Goal: Ask a question

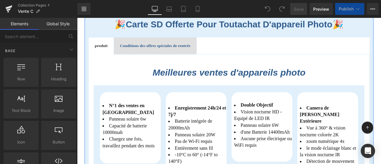
scroll to position [149, 0]
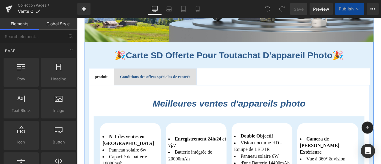
click at [187, 85] on b "Conditions des offres spéciales de rentrée" at bounding box center [170, 87] width 84 height 5
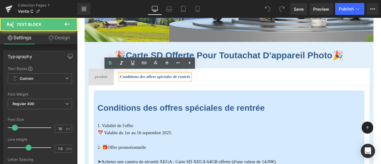
scroll to position [238, 0]
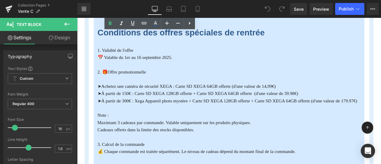
click at [310, 108] on font "➤À partir de 150€ : Carte SD XEGA 128GB offerte + Carte SD XEGA 64GB offerte (d…" at bounding box center [220, 107] width 238 height 6
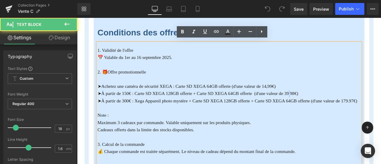
click at [331, 107] on font "➤À partir de 150€ : Carte SD XEGA 128GB offerte + Carte SD XEGA 64GB offerte (d…" at bounding box center [220, 107] width 238 height 6
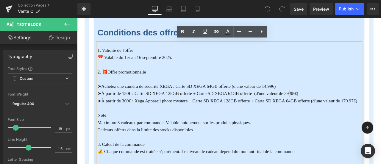
copy font "."
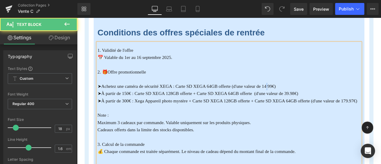
click at [303, 98] on font "➤Achetez une caméra de sécurité XEGA : Carte SD XEGA 64GB offerte (d'une valeur…" at bounding box center [206, 99] width 211 height 6
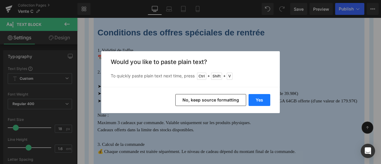
click at [264, 99] on button "Yes" at bounding box center [260, 100] width 22 height 12
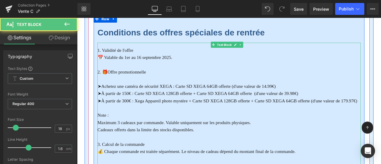
click at [306, 105] on font "➤À partir de 150€ : Carte SD XEGA 128GB offerte + Carte SD XEGA 64GB offerte (d…" at bounding box center [220, 107] width 238 height 6
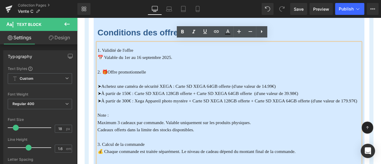
click at [169, 106] on font "➤À partir de 150€ : Carte SD XEGA 128GB offerte + Carte SD XEGA 64GB offerte (d…" at bounding box center [220, 107] width 238 height 6
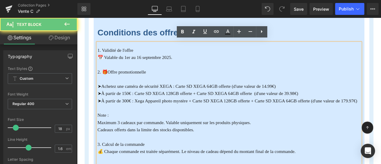
click at [171, 113] on font "➤À partir de 300€ : Xega Appareil photo mystère + Carte SD XEGA 128GB offerte +…" at bounding box center [255, 116] width 308 height 6
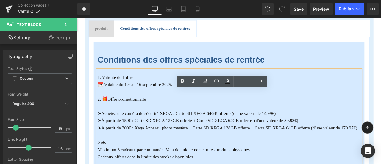
scroll to position [179, 0]
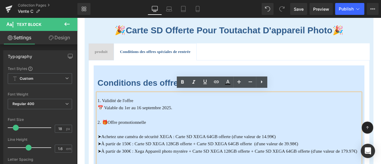
click at [105, 57] on span "produit" at bounding box center [105, 57] width 15 height 5
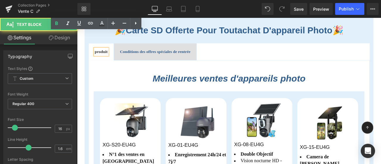
scroll to position [327, 0]
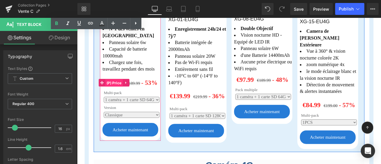
click at [118, 92] on span "(P) Price" at bounding box center [120, 94] width 21 height 9
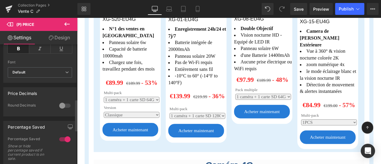
scroll to position [208, 0]
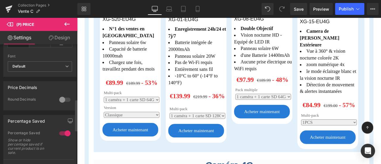
click at [60, 97] on div at bounding box center [65, 100] width 14 height 10
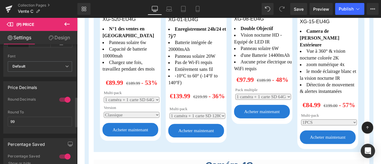
click at [62, 99] on div at bounding box center [65, 100] width 14 height 10
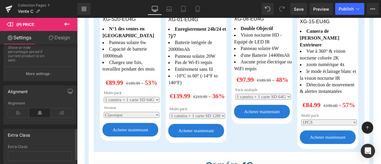
scroll to position [338, 0]
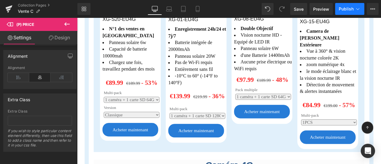
click at [347, 7] on span "Publish" at bounding box center [346, 9] width 15 height 5
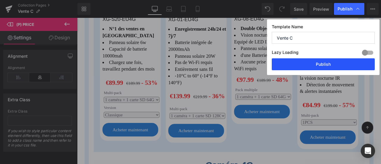
click at [337, 65] on button "Publish" at bounding box center [323, 64] width 103 height 12
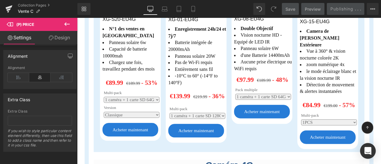
click at [370, 151] on icon "Open Intercom Messenger" at bounding box center [367, 151] width 7 height 8
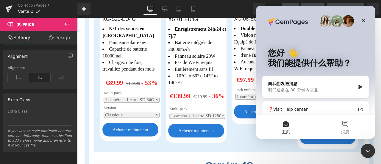
scroll to position [0, 0]
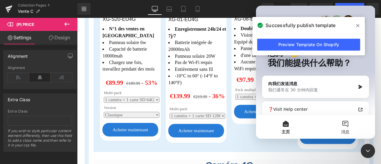
click at [345, 128] on button "消息" at bounding box center [345, 127] width 60 height 24
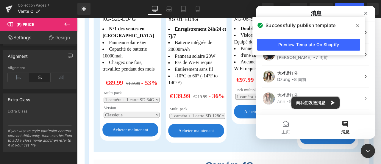
click at [324, 101] on button "向我们发送消息" at bounding box center [315, 103] width 48 height 12
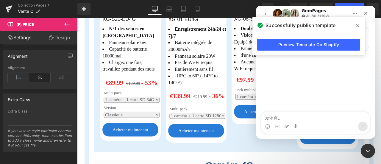
click at [357, 27] on icon at bounding box center [357, 25] width 3 height 5
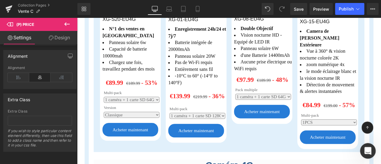
click at [370, 146] on div "打开 Intercom Messenger" at bounding box center [367, 150] width 20 height 20
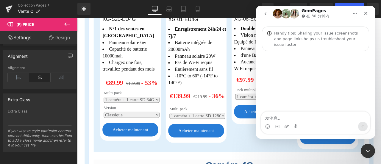
click at [300, 116] on textarea "发消息..." at bounding box center [315, 117] width 109 height 10
click at [304, 107] on div "Image previews" at bounding box center [315, 101] width 109 height 22
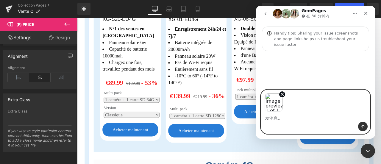
click at [297, 118] on textarea "发消息..." at bounding box center [315, 117] width 109 height 10
type textarea "q"
type textarea "请帮助我将欧元符号放在价格后面"
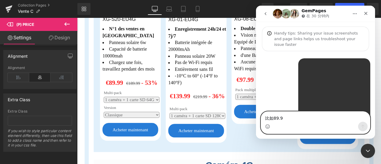
type textarea "比如89.99"
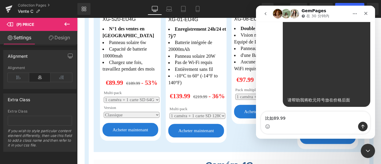
scroll to position [48, 0]
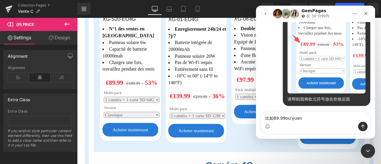
type textarea "比如89.99€"
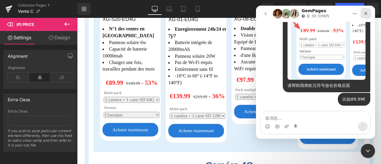
click at [366, 15] on icon "关闭" at bounding box center [365, 13] width 5 height 5
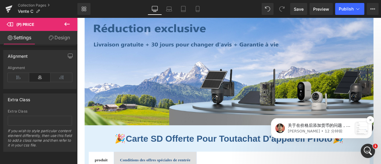
scroll to position [60, 0]
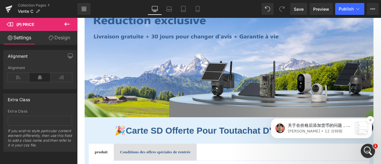
click at [362, 127] on div "message notification from Ethan, 12 分钟前. 关于在价格后添加货币的问题，我建议您在 Shopify 后台更改货币位置：S…" at bounding box center [361, 128] width 12 height 12
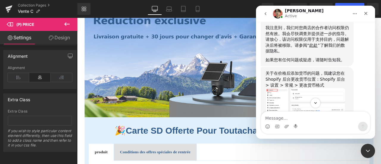
scroll to position [343, 0]
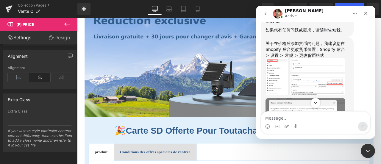
click at [331, 78] on img "Ethan说…" at bounding box center [305, 76] width 80 height 37
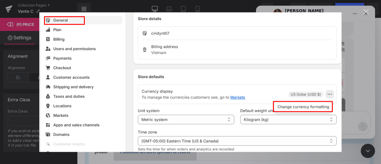
click at [331, 78] on img "关闭" at bounding box center [190, 82] width 302 height 140
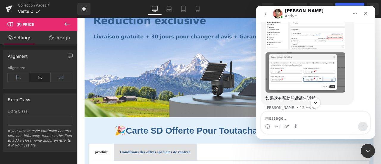
scroll to position [389, 0]
click at [310, 76] on img "Ethan说…" at bounding box center [305, 72] width 80 height 40
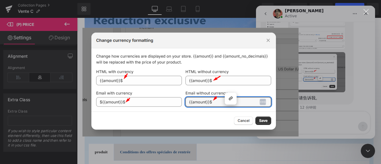
scroll to position [0, 0]
click at [301, 78] on div "Intercom Messenger" at bounding box center [190, 82] width 381 height 164
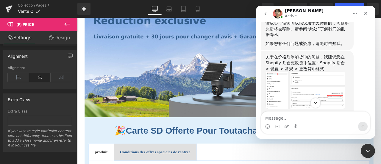
scroll to position [300, 0]
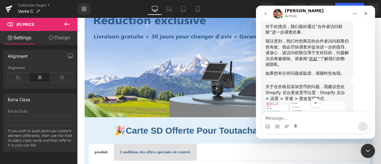
click at [280, 101] on img "Ethan说…" at bounding box center [305, 119] width 80 height 37
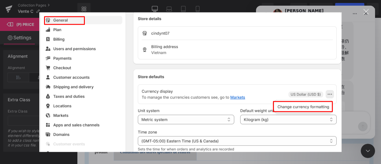
scroll to position [0, 0]
click at [281, 124] on img "关闭" at bounding box center [190, 82] width 302 height 140
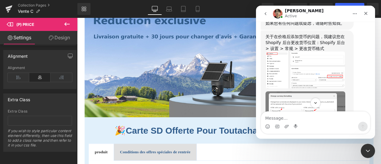
scroll to position [374, 0]
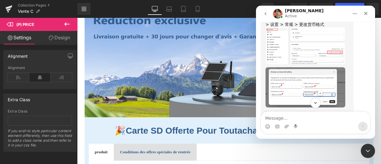
click at [296, 73] on img "Ethan说…" at bounding box center [305, 87] width 80 height 40
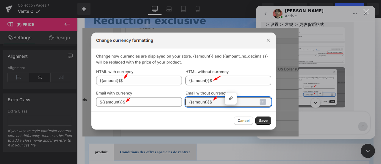
click at [303, 61] on div "Intercom Messenger" at bounding box center [190, 82] width 381 height 164
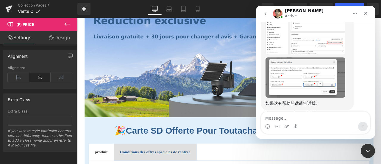
scroll to position [389, 0]
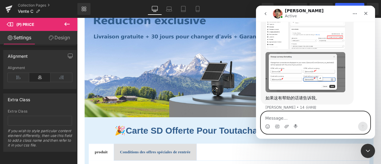
click at [312, 119] on textarea "Message…" at bounding box center [315, 117] width 109 height 10
type textarea "我更改好了"
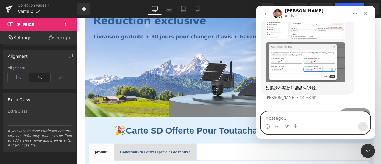
scroll to position [397, 0]
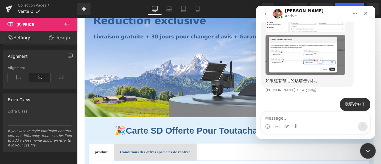
click at [366, 155] on div "关闭 Intercom Messenger" at bounding box center [367, 150] width 14 height 14
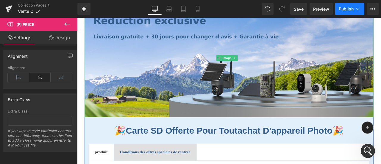
click at [351, 5] on button "Publish" at bounding box center [349, 9] width 29 height 12
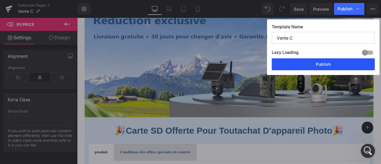
click at [337, 67] on button "Publish" at bounding box center [323, 64] width 103 height 12
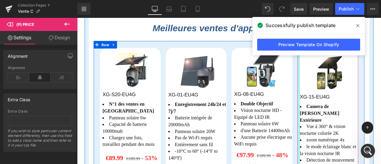
scroll to position [327, 0]
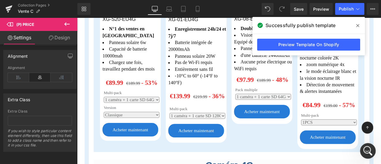
click at [368, 151] on icon "打开 Intercom Messenger" at bounding box center [367, 150] width 10 height 10
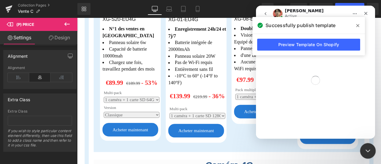
click at [368, 151] on icon "关闭 Intercom Messenger" at bounding box center [366, 149] width 7 height 7
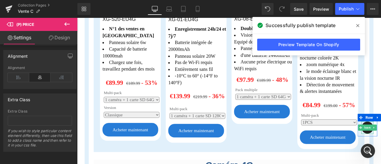
scroll to position [397, 0]
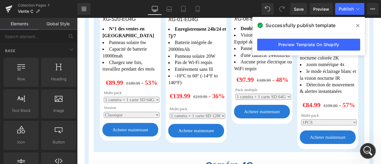
click at [369, 148] on icon "打开 Intercom Messenger" at bounding box center [367, 150] width 10 height 10
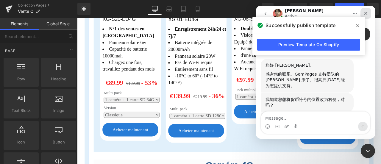
click at [367, 14] on icon "关闭" at bounding box center [365, 13] width 3 height 3
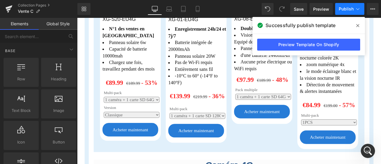
click at [354, 8] on button "Publish" at bounding box center [349, 9] width 29 height 12
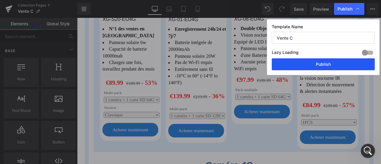
click at [325, 65] on button "Publish" at bounding box center [323, 64] width 103 height 12
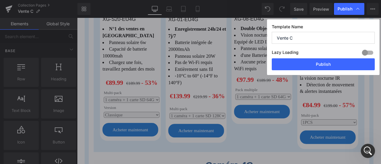
drag, startPoint x: 364, startPoint y: 152, endPoint x: 368, endPoint y: 149, distance: 5.0
click at [364, 152] on icon "打开 Intercom Messenger" at bounding box center [368, 151] width 10 height 10
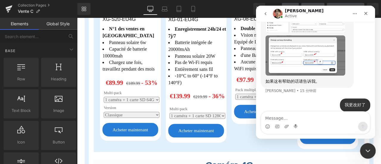
click at [368, 148] on icon "关闭 Intercom Messenger" at bounding box center [366, 149] width 7 height 7
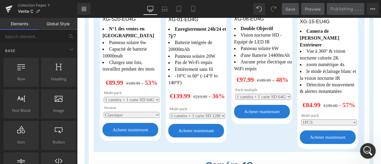
click at [368, 148] on icon "打开 Intercom Messenger" at bounding box center [367, 150] width 10 height 10
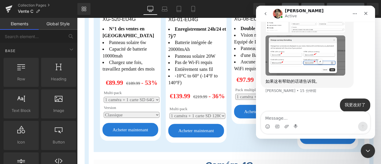
click at [304, 119] on textarea "Message…" at bounding box center [315, 117] width 109 height 10
type textarea "还有一个问题"
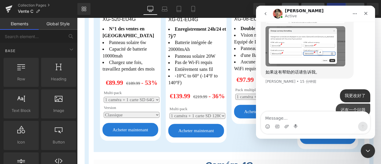
scroll to position [411, 0]
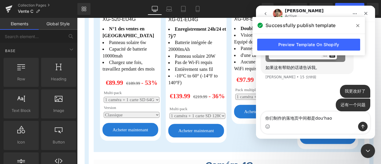
type textarea "你们制作的落地页中间都是逗号"
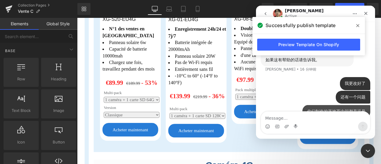
scroll to position [424, 0]
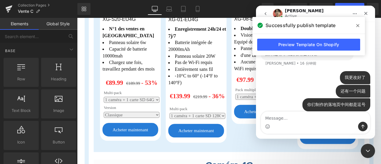
type textarea "g"
type textarea "可以帮助我更改为.吗"
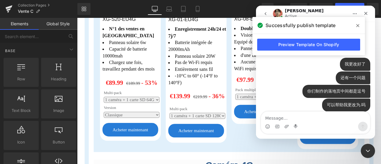
click at [358, 24] on icon at bounding box center [357, 25] width 3 height 5
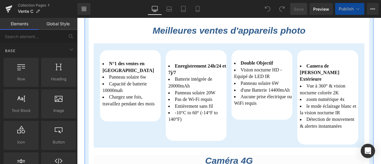
scroll to position [298, 0]
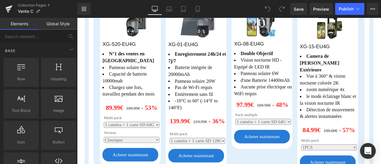
click at [369, 150] on icon "Open Intercom Messenger" at bounding box center [367, 151] width 7 height 8
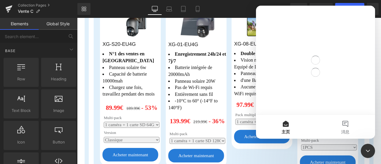
scroll to position [0, 0]
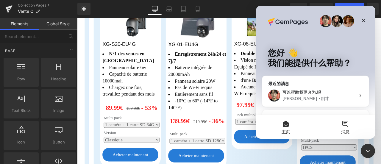
click at [344, 126] on button "消息" at bounding box center [345, 127] width 60 height 24
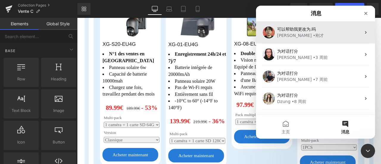
click at [338, 32] on div "可以帮助我更改为.吗" at bounding box center [319, 29] width 84 height 6
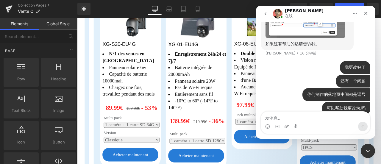
click at [324, 115] on textarea "发消息..." at bounding box center [315, 117] width 109 height 10
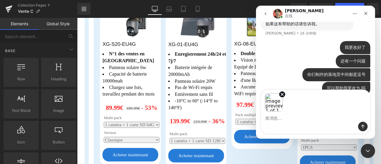
scroll to position [436, 0]
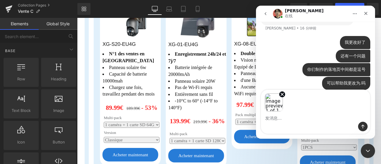
click at [323, 114] on textarea "发消息..." at bounding box center [315, 117] width 109 height 10
type textarea "z"
type textarea "像专业"
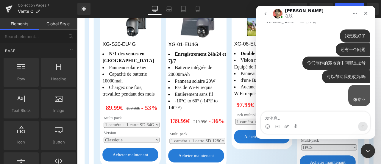
scroll to position [449, 0]
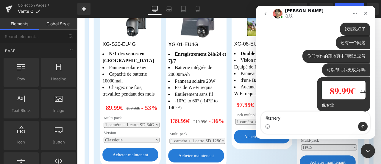
type textarea "像这样"
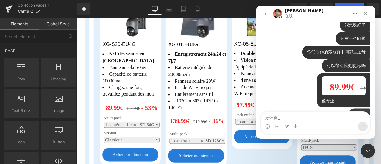
scroll to position [463, 0]
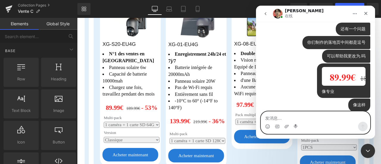
click at [329, 117] on textarea "发消息..." at bounding box center [315, 117] width 109 height 10
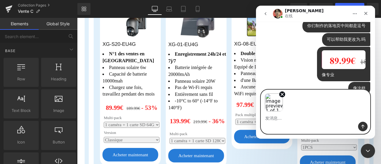
scroll to position [485, 0]
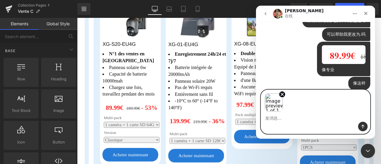
click at [336, 112] on div "Image previews" at bounding box center [315, 101] width 109 height 22
click at [314, 118] on textarea "发消息..." at bounding box center [315, 117] width 109 height 10
type textarea "而不是这样"
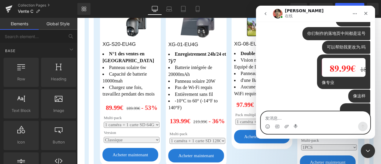
scroll to position [442, 0]
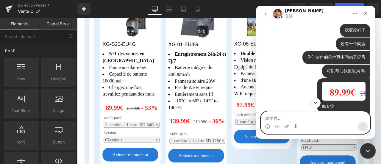
click at [366, 149] on icon "关闭 Intercom Messenger" at bounding box center [366, 149] width 7 height 7
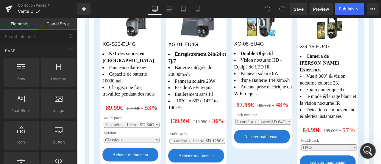
click at [366, 149] on icon "打开 Intercom Messenger" at bounding box center [367, 150] width 10 height 10
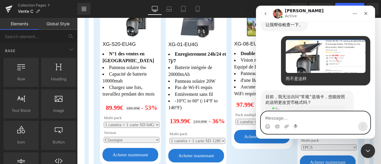
scroll to position [632, 0]
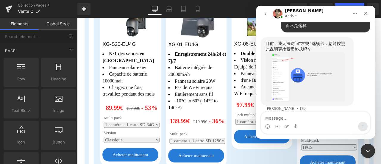
click at [279, 60] on img "Ethan说…" at bounding box center [305, 77] width 80 height 50
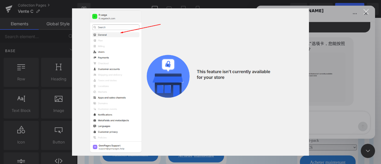
scroll to position [0, 0]
click at [323, 72] on div "Intercom Messenger" at bounding box center [190, 82] width 381 height 164
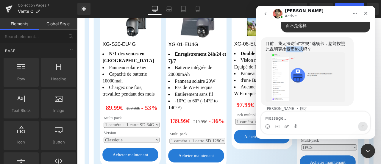
drag, startPoint x: 283, startPoint y: 43, endPoint x: 298, endPoint y: 44, distance: 14.6
click at [298, 44] on div "目前，我无法访问“常规”选项卡，您能按照此说明更改货币格式吗？" at bounding box center [306, 47] width 83 height 12
copy div "货币格式"
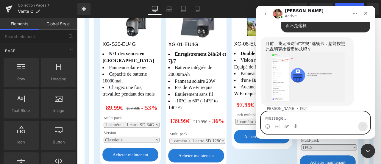
click at [318, 117] on textarea "Message…" at bounding box center [315, 117] width 109 height 10
paste textarea "货币格式"
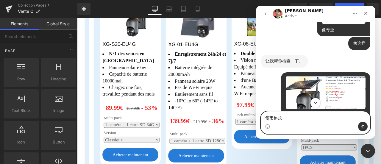
scroll to position [632, 0]
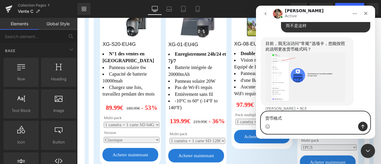
click at [312, 119] on textarea "货币格式" at bounding box center [315, 117] width 109 height 10
type textarea "货币格式我已经更改了"
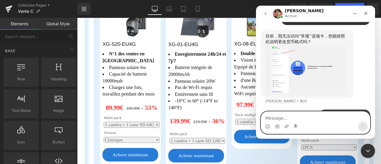
scroll to position [649, 0]
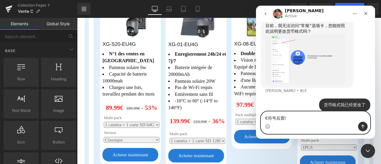
type textarea "€符号后置了"
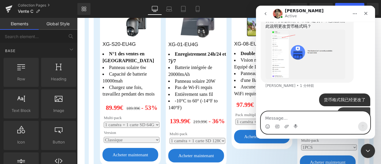
scroll to position [663, 0]
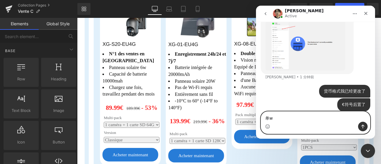
type textarea "单"
type textarea "但我希望价格中间是.而不是逗号"
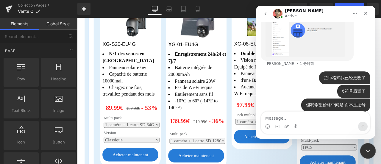
click at [369, 149] on icon "关闭 Intercom Messenger" at bounding box center [366, 149] width 7 height 7
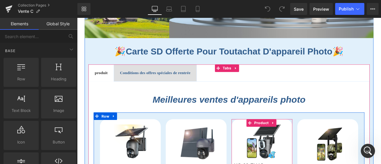
scroll to position [149, 0]
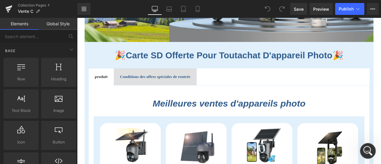
click at [371, 149] on icon "打开 Intercom Messenger" at bounding box center [367, 150] width 10 height 10
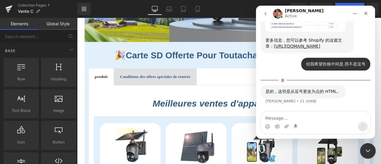
scroll to position [848, 0]
click at [333, 118] on textarea "Message…" at bounding box center [315, 117] width 109 height 10
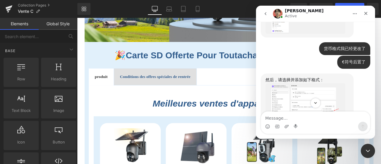
scroll to position [729, 0]
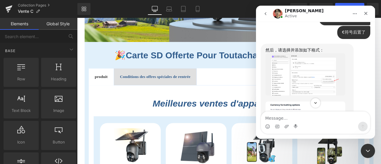
click at [321, 74] on img "Ethan说…" at bounding box center [305, 74] width 80 height 42
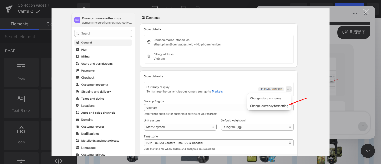
click at [345, 107] on div "Intercom Messenger" at bounding box center [190, 82] width 381 height 164
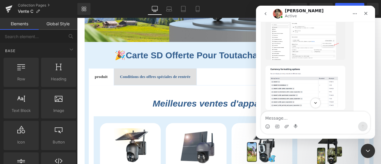
scroll to position [788, 0]
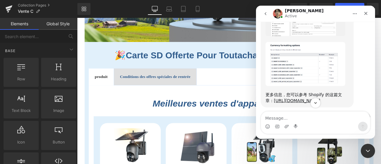
click at [320, 74] on img "Ethan说…" at bounding box center [305, 64] width 80 height 44
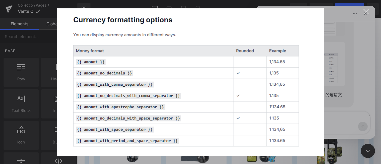
click at [340, 74] on div "Intercom Messenger" at bounding box center [190, 82] width 381 height 164
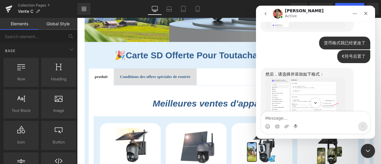
scroll to position [699, 0]
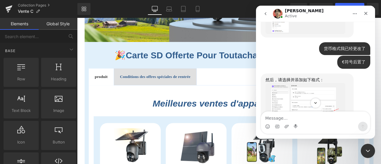
click at [318, 89] on img "Ethan说…" at bounding box center [305, 104] width 80 height 42
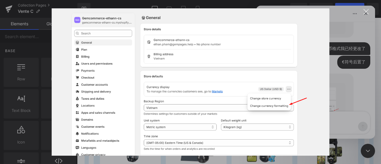
click at [337, 85] on div "Intercom Messenger" at bounding box center [190, 82] width 381 height 164
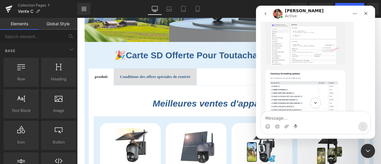
scroll to position [790, 0]
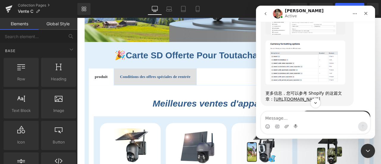
click at [310, 55] on img "Ethan说…" at bounding box center [305, 62] width 80 height 44
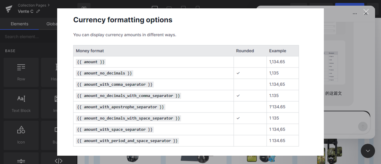
click at [368, 12] on div "关闭" at bounding box center [366, 12] width 6 height 6
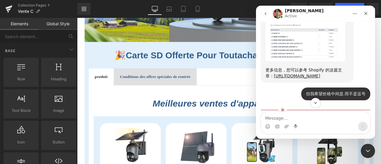
scroll to position [819, 0]
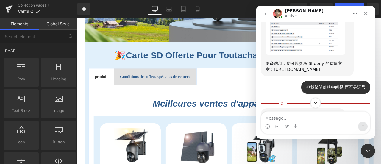
drag, startPoint x: 340, startPoint y: 76, endPoint x: 264, endPoint y: 71, distance: 77.0
click at [264, 71] on div "然后，请选择并添加如下格式： 更多信息，您可以参考 Shopify 的这篇文章： https://help.shopify.com/en/manual/int…" at bounding box center [307, 14] width 93 height 123
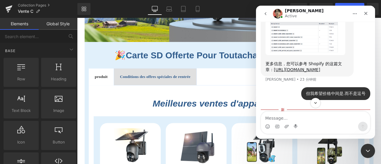
copy link "https://help.shopify.com/en/manual/international/pricing/currency-formatting"
click at [168, 75] on div at bounding box center [190, 73] width 381 height 146
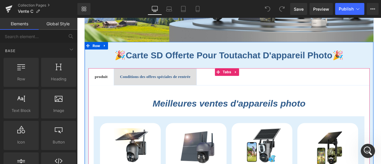
click at [154, 85] on b "Conditions des offres spéciales de rentrée" at bounding box center [170, 87] width 84 height 5
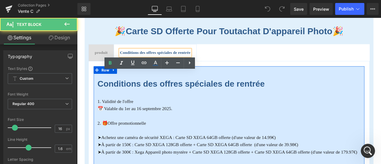
scroll to position [208, 0]
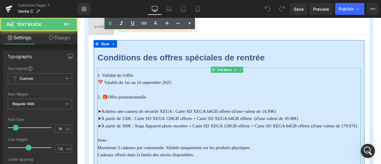
click at [206, 127] on font "➤Achetez une caméra de sécurité XEGA : Carte SD XEGA 64GB offerte (d'une valeur…" at bounding box center [206, 129] width 211 height 6
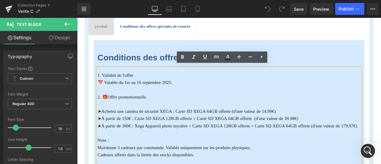
click at [152, 92] on font "📅 Valable du 1er au 16 septembre 2025." at bounding box center [145, 94] width 89 height 6
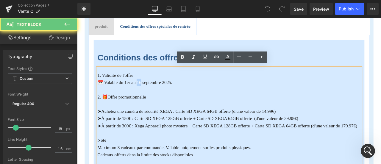
drag, startPoint x: 150, startPoint y: 91, endPoint x: 153, endPoint y: 92, distance: 3.1
click at [153, 92] on font "📅 Valable du 1er au 16 septembre 2025." at bounding box center [145, 94] width 89 height 6
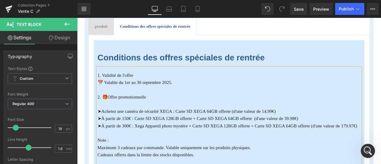
click at [245, 144] on font "➤À partir de 300€ : Xega Appareil photo mystère + Carte SD XEGA 128GB offerte +…" at bounding box center [255, 146] width 308 height 6
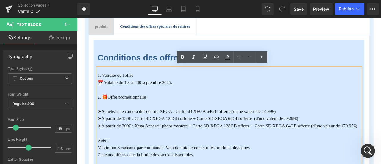
click at [308, 128] on font "➤Achetez une caméra de sécurité XEGA : Carte SD XEGA 64GB offerte (d'une valeur…" at bounding box center [206, 129] width 211 height 6
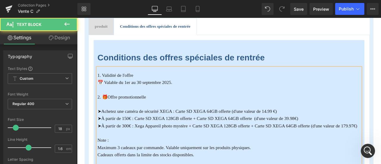
click at [335, 136] on font "➤À partir de 150€ : Carte SD XEGA 128GB offerte + Carte SD XEGA 64GB offerte (d…" at bounding box center [220, 137] width 238 height 6
click at [138, 135] on font "➤À partir de 150€ : Carte SD XEGA 128GB offerte + Carte SD XEGA 64GB offerte (d…" at bounding box center [220, 137] width 239 height 6
click at [139, 144] on font "➤À partir de 300€ : Xega Appareil photo mystère + Carte SD XEGA 128GB offerte +…" at bounding box center [255, 146] width 308 height 6
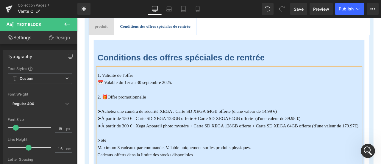
click at [191, 143] on font "➤À partir de 300 € : Xega Appareil photo mystère + Carte SD XEGA 128GB offerte …" at bounding box center [255, 146] width 309 height 6
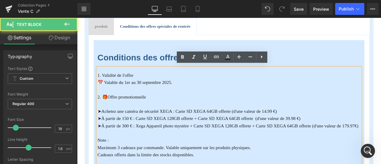
click at [327, 143] on font "➤À partir de 300 € : Xega Appareil photo mystère + Carte SD XEGA 128GB offerte …" at bounding box center [255, 146] width 309 height 6
click at [116, 149] on font "➤À partir de 300 € : Xega Appareil photo mystère + Carte SD XEGA 128GB offerte …" at bounding box center [255, 146] width 309 height 6
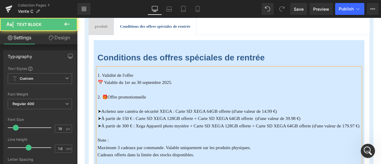
click at [143, 150] on p "➤À partir de 300 € : Xega Appareil photo mystère + Carte SD XEGA 128GB offerte …" at bounding box center [257, 146] width 312 height 9
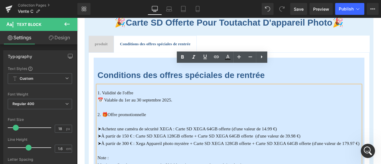
scroll to position [179, 0]
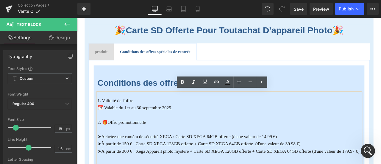
click at [113, 124] on font "📅 Valable du 1er au 30 septembre 2025." at bounding box center [145, 124] width 89 height 6
drag, startPoint x: 110, startPoint y: 122, endPoint x: 198, endPoint y: 122, distance: 87.5
click at [198, 122] on p "📅 Valable du 1er au 30 septembre 2025." at bounding box center [257, 124] width 312 height 9
copy font "alable du 1er au 30 septembre 2025."
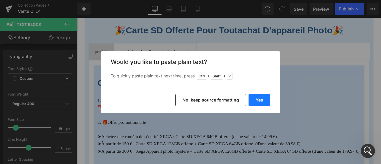
click at [254, 99] on button "Yes" at bounding box center [260, 100] width 22 height 12
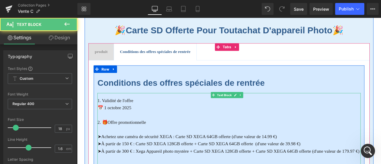
click at [121, 115] on font "1. Validité de l'offre" at bounding box center [122, 116] width 43 height 6
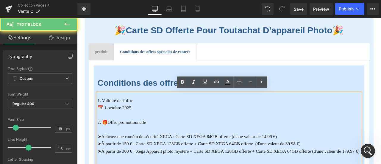
click at [144, 115] on p "1. Validité de l'offre" at bounding box center [257, 116] width 312 height 9
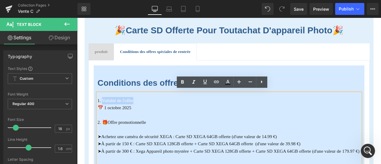
drag, startPoint x: 147, startPoint y: 113, endPoint x: 107, endPoint y: 114, distance: 39.9
click at [107, 114] on p "1. Validité de l'offre" at bounding box center [257, 116] width 312 height 9
copy font "Validité de l'offre"
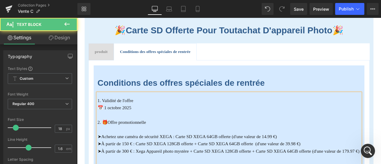
click at [160, 120] on p "📅 1 octobre 2025" at bounding box center [257, 124] width 312 height 9
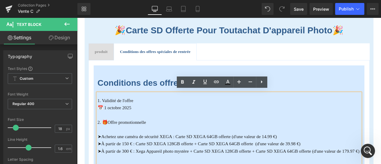
click at [104, 60] on span "produit Text Block" at bounding box center [105, 58] width 29 height 20
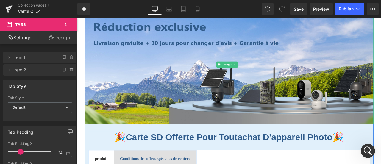
scroll to position [119, 0]
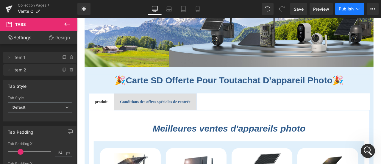
click at [350, 11] on span "Publish" at bounding box center [346, 9] width 15 height 5
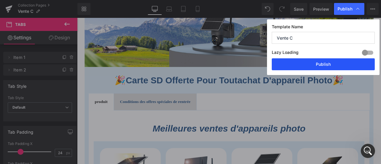
click at [323, 65] on button "Publish" at bounding box center [323, 64] width 103 height 12
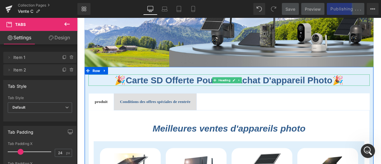
scroll to position [89, 0]
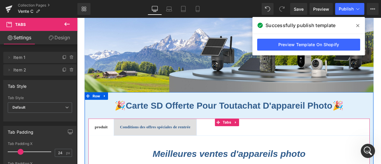
click at [156, 145] on b "Conditions des offres spéciales de rentrée" at bounding box center [170, 147] width 84 height 5
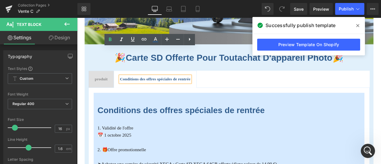
scroll to position [119, 0]
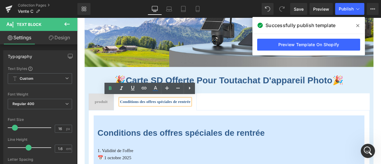
click at [258, 90] on span "Heading" at bounding box center [251, 91] width 16 height 7
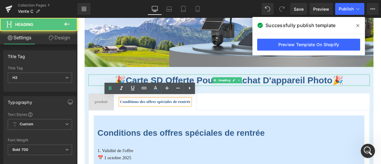
click at [258, 90] on span "Heading" at bounding box center [251, 91] width 16 height 7
click at [258, 90] on span "Heading" at bounding box center [251, 92] width 16 height 7
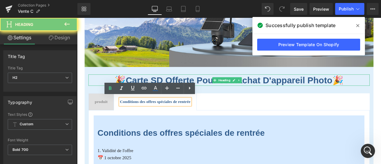
click at [219, 92] on font "Carte SD offerte pour toutachat d'appareil photo" at bounding box center [257, 92] width 245 height 12
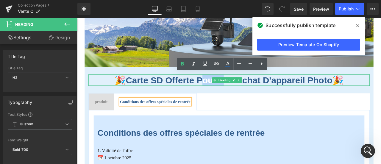
click at [219, 92] on font "Carte SD offerte pour toutachat d'appareil photo" at bounding box center [257, 92] width 245 height 12
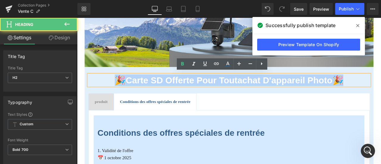
click at [219, 92] on font "Carte SD offerte pour toutachat d'appareil photo" at bounding box center [257, 92] width 245 height 12
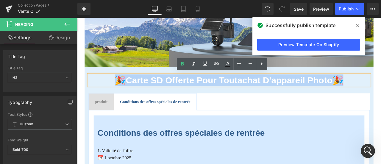
copy h2 "🎉 Carte SD offerte pour toutachat d'appareil photo 🎉"
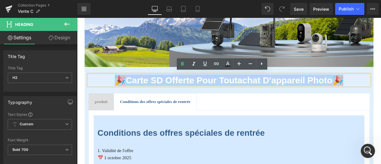
click at [169, 117] on b "Conditions des offres spéciales de rentrée" at bounding box center [170, 117] width 84 height 5
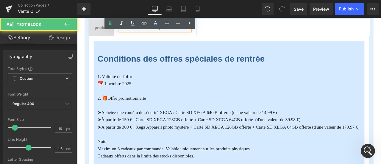
scroll to position [208, 0]
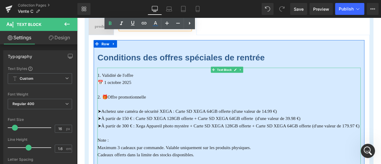
click at [217, 136] on font "➤À partir de 150 € : Carte SD XEGA 128GB offerte + Carte SD XEGA 64GB offerte (…" at bounding box center [221, 137] width 240 height 6
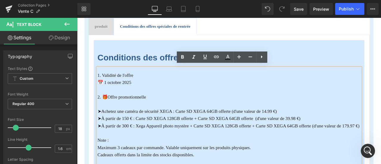
click at [196, 135] on font "➤À partir de 150 € : Carte SD XEGA 128GB offerte + Carte SD XEGA 64GB offerte (…" at bounding box center [221, 137] width 240 height 6
click at [156, 136] on font "➤À partir de 150 € : Carte SD XEGA 128GB offerte + Carte SD XEGA 64GB offerte (…" at bounding box center [221, 137] width 240 height 6
drag, startPoint x: 147, startPoint y: 136, endPoint x: 286, endPoint y: 136, distance: 138.4
click at [286, 136] on font "➤À partir de 150 € : Carte SD XEGA 128GB offerte + Carte SD XEGA 64GB offerte (…" at bounding box center [221, 137] width 240 height 6
copy font "Carte SD XEGA 128GB offerte + Carte SD XEGA 64GB offerte"
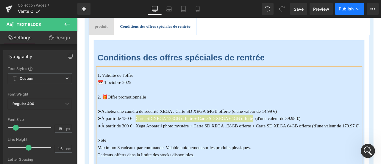
click at [343, 8] on span "Publish" at bounding box center [346, 9] width 15 height 5
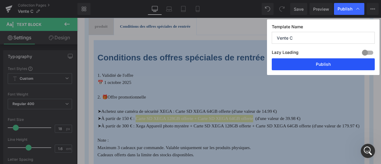
click at [336, 66] on button "Publish" at bounding box center [323, 64] width 103 height 12
